Goal: Task Accomplishment & Management: Manage account settings

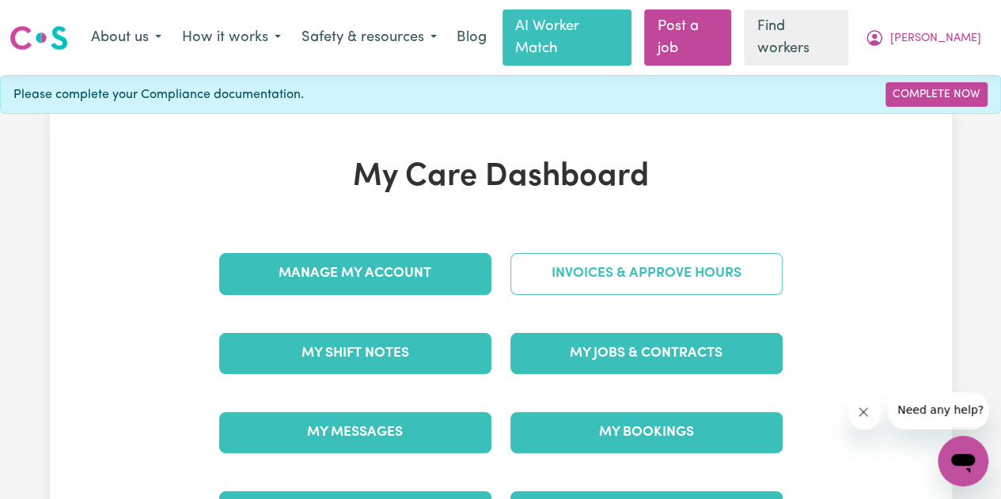
click at [601, 282] on link "Invoices & Approve Hours" at bounding box center [646, 273] width 272 height 41
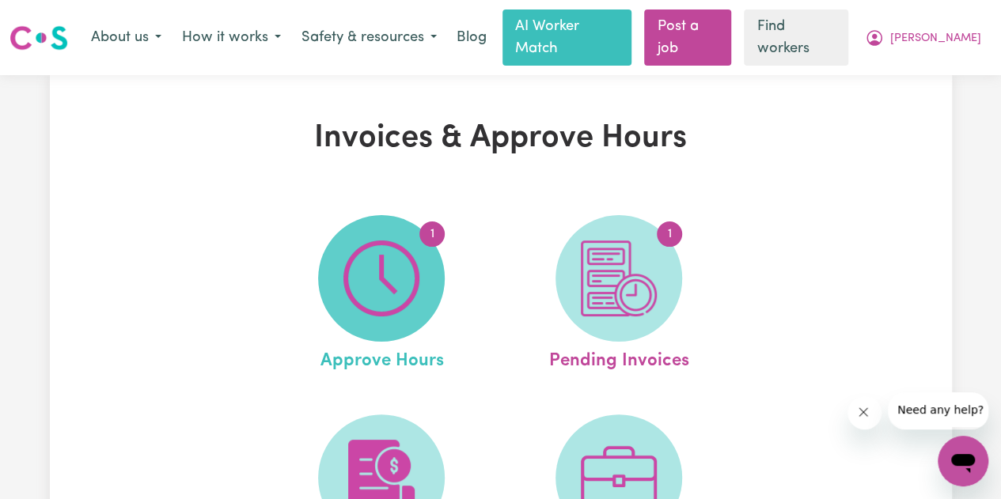
click at [423, 264] on span "1" at bounding box center [381, 278] width 127 height 127
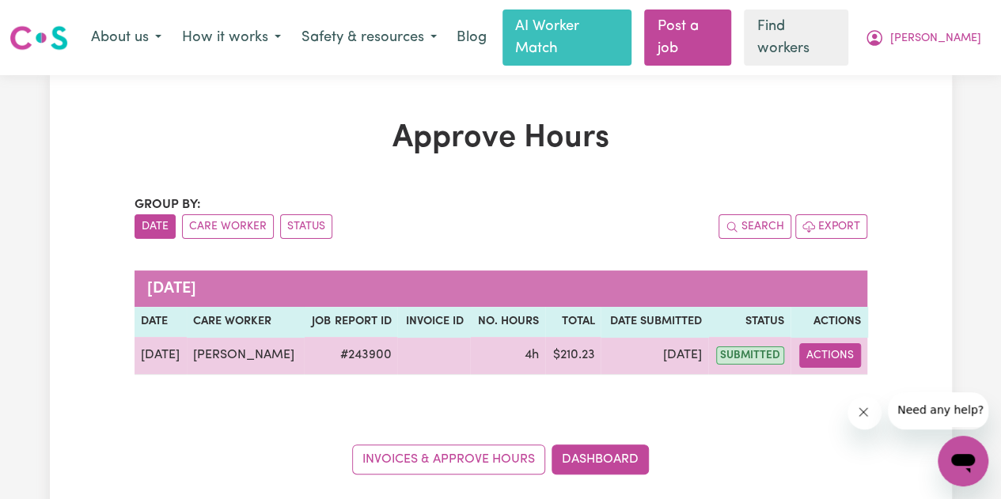
click at [839, 368] on button "Actions" at bounding box center [830, 355] width 62 height 25
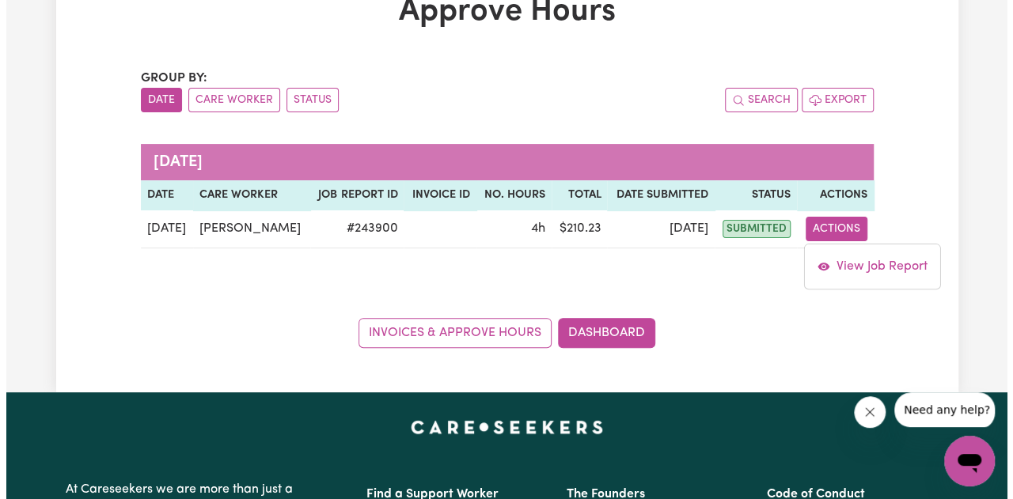
scroll to position [158, 0]
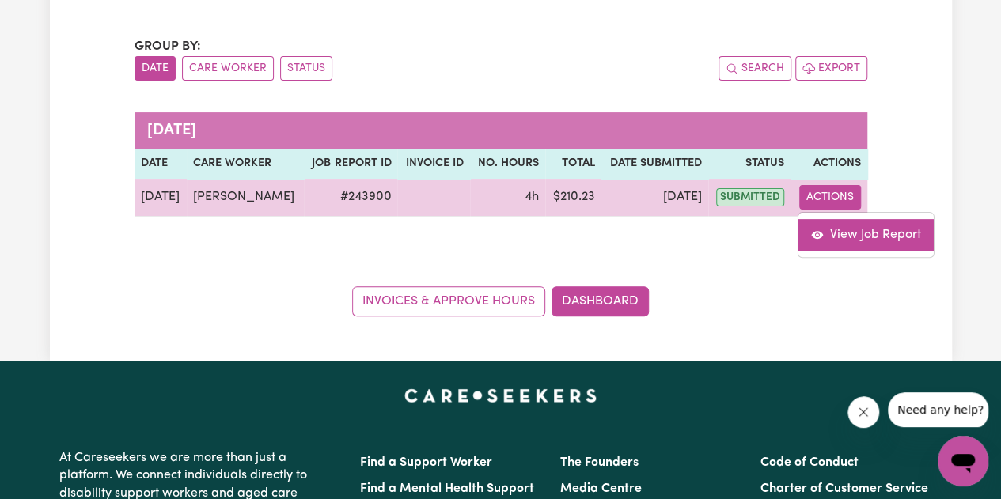
click at [878, 251] on link "View Job Report" at bounding box center [865, 235] width 135 height 32
select select "pm"
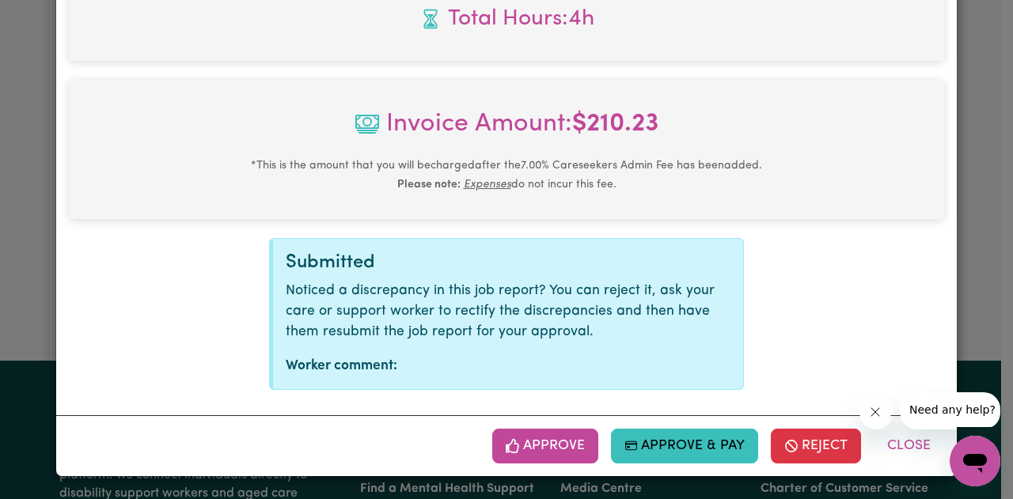
scroll to position [794, 0]
click at [503, 434] on button "Approve" at bounding box center [545, 446] width 106 height 35
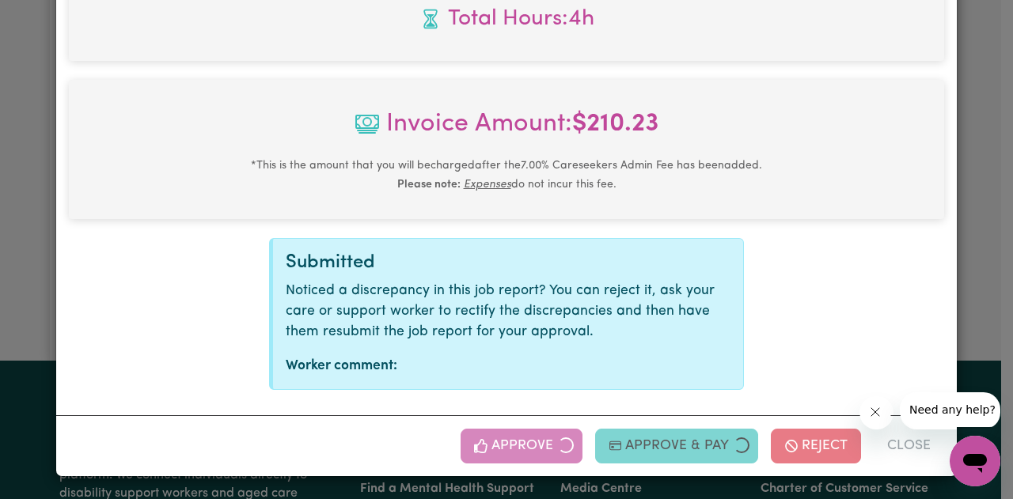
scroll to position [523, 0]
